Goal: Navigation & Orientation: Find specific page/section

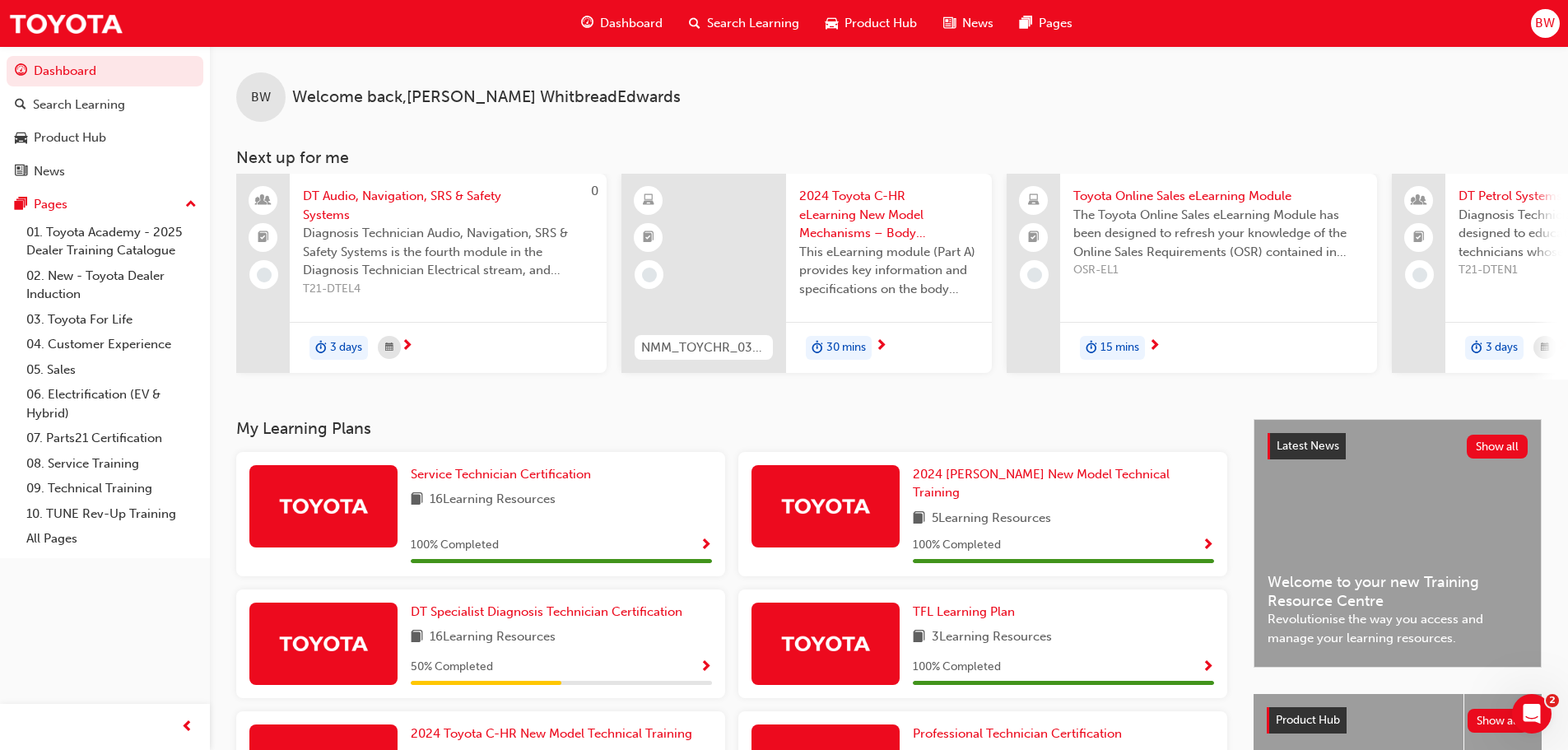
click at [778, 30] on span "Search Learning" at bounding box center [753, 23] width 92 height 19
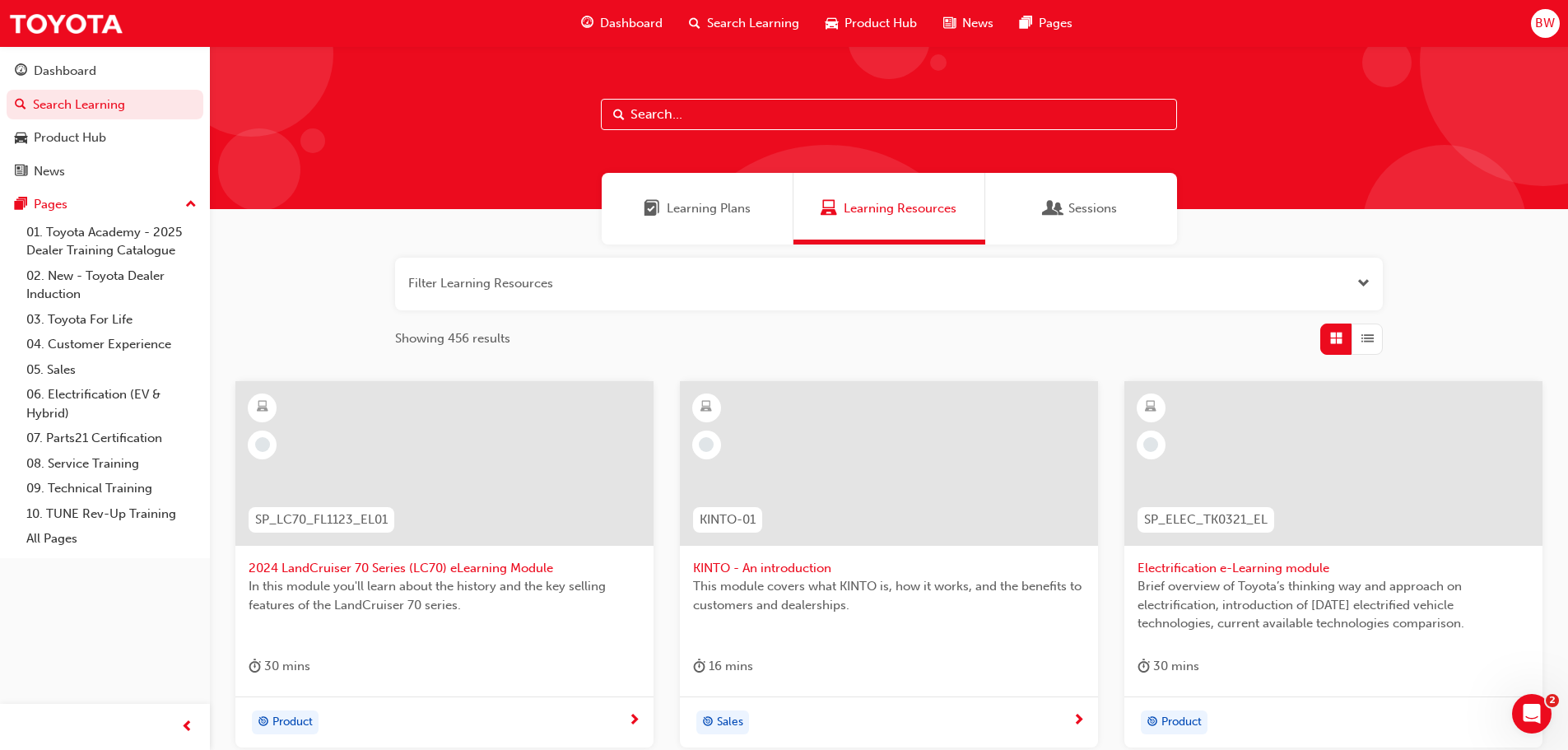
click at [858, 23] on span "Product Hub" at bounding box center [880, 23] width 73 height 19
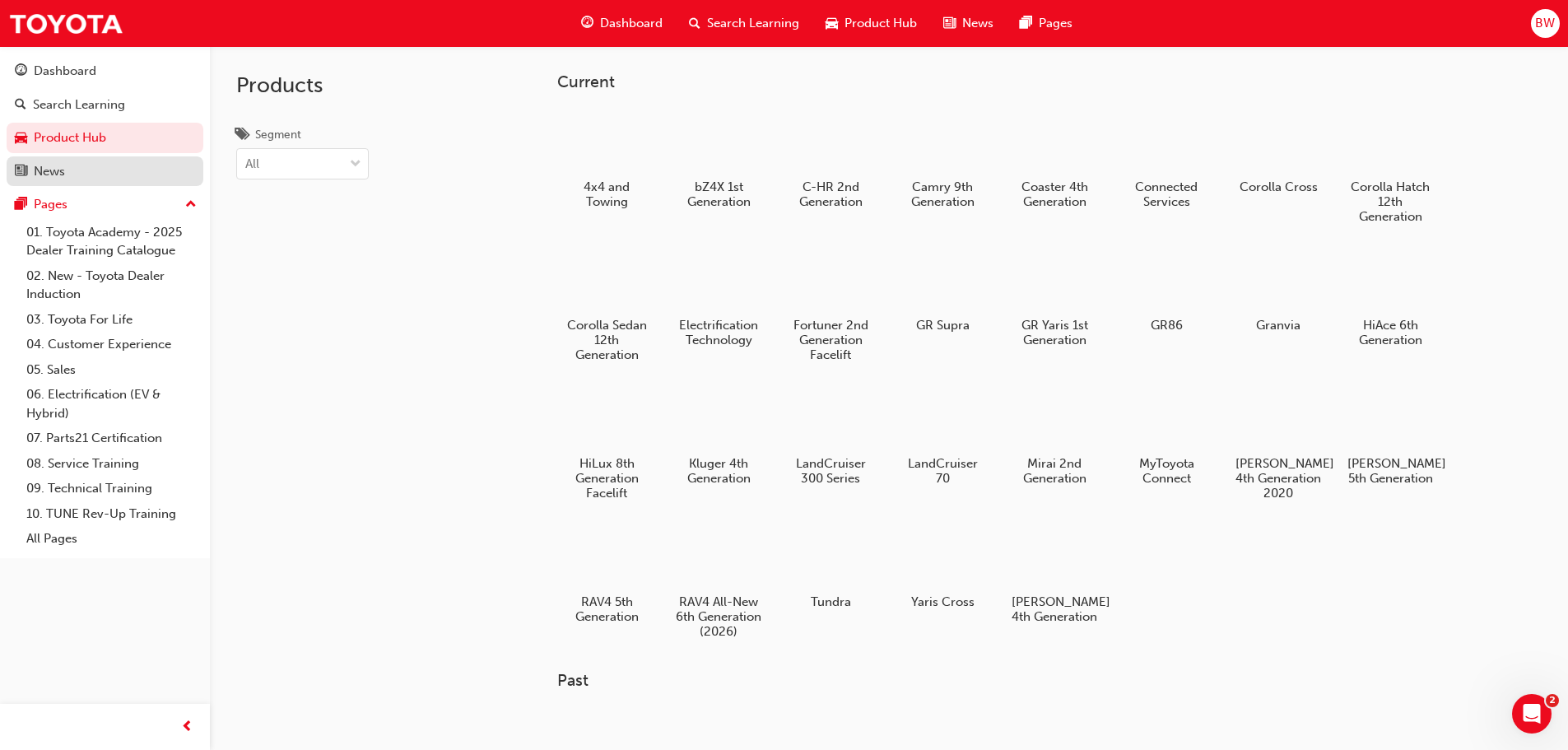
click at [70, 159] on link "News" at bounding box center [104, 171] width 197 height 31
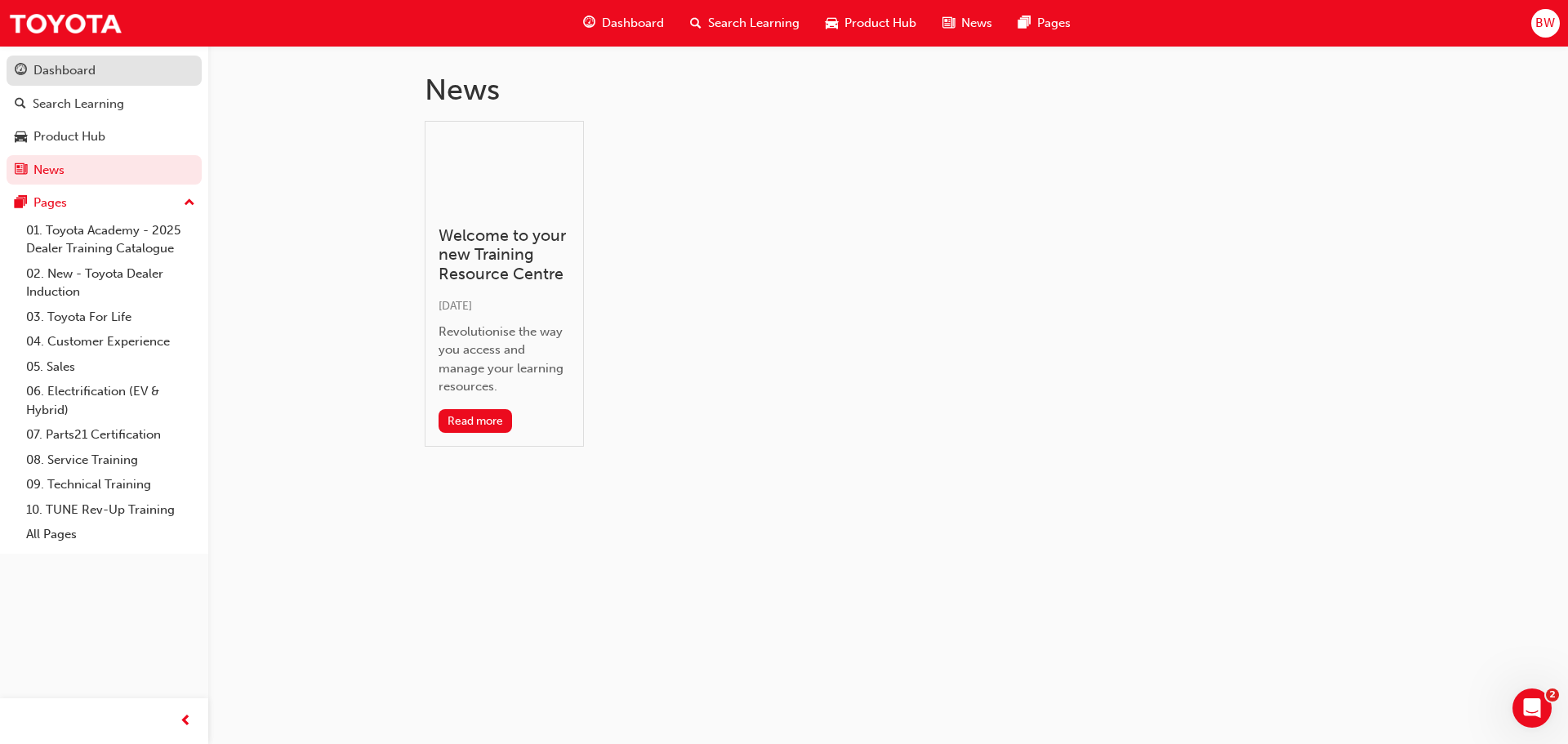
click at [112, 77] on div "Dashboard" at bounding box center [104, 70] width 178 height 20
